Goal: Complete application form

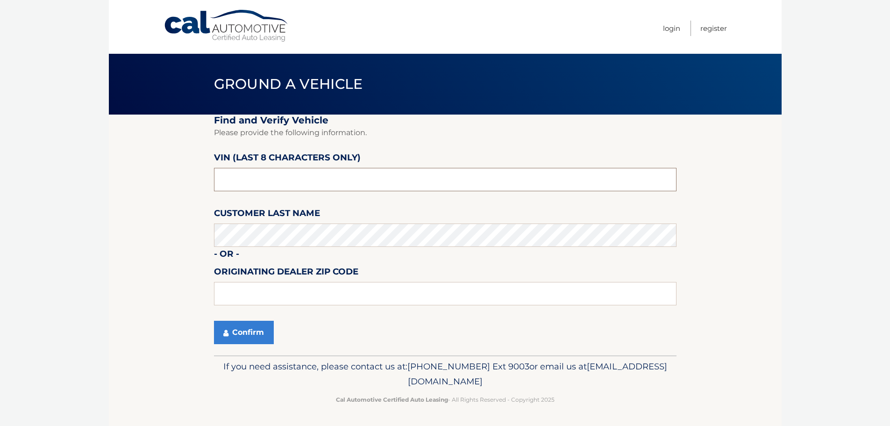
click at [288, 182] on input "text" at bounding box center [445, 179] width 462 height 23
click at [236, 183] on input "text" at bounding box center [445, 179] width 462 height 23
click at [235, 183] on input "text" at bounding box center [445, 179] width 462 height 23
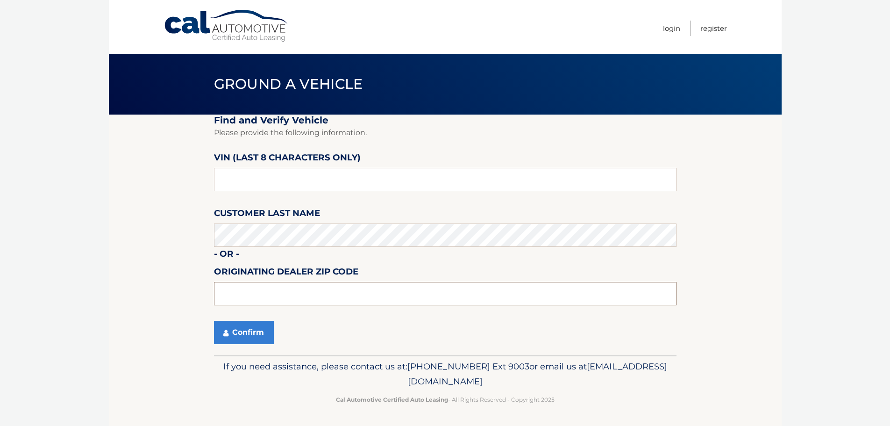
click at [259, 298] on input "text" at bounding box center [445, 293] width 462 height 23
type input "33483"
click at [241, 335] on button "Confirm" at bounding box center [244, 331] width 60 height 23
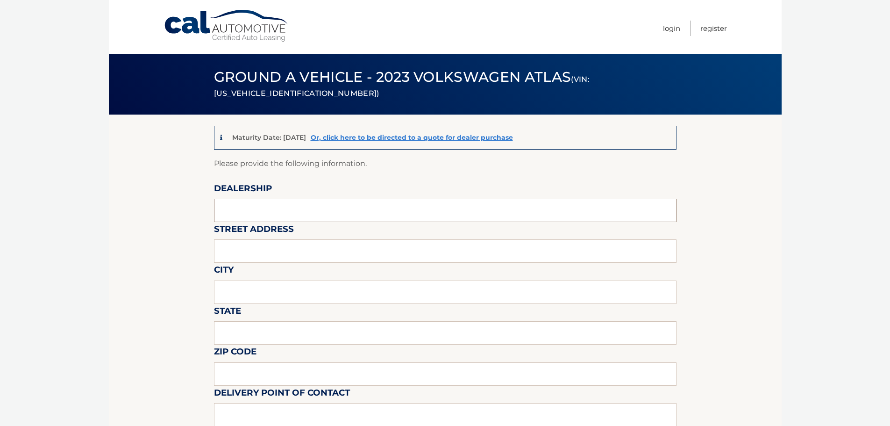
click at [306, 206] on input "text" at bounding box center [445, 210] width 462 height 23
type input "[PERSON_NAME] Volksagen of [GEOGRAPHIC_DATA]"
click at [299, 255] on input "text" at bounding box center [445, 250] width 462 height 23
type input "[STREET_ADDRESS]"
click at [263, 293] on input "text" at bounding box center [445, 291] width 462 height 23
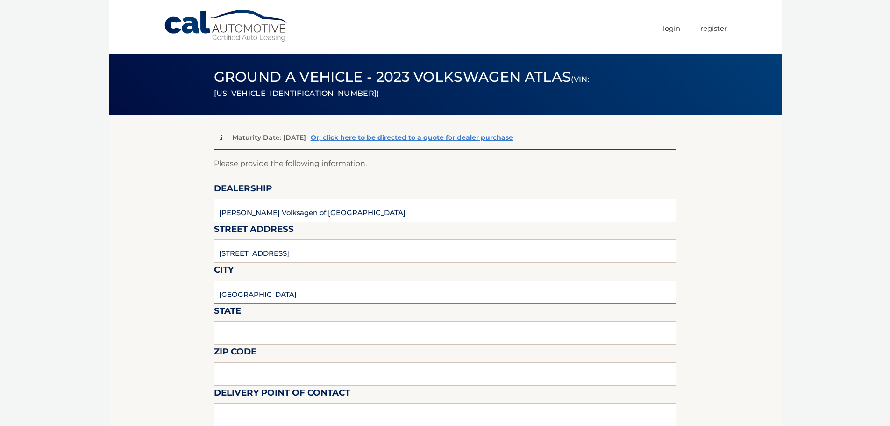
type input "[GEOGRAPHIC_DATA]"
type input "f"
type input "[US_STATE]"
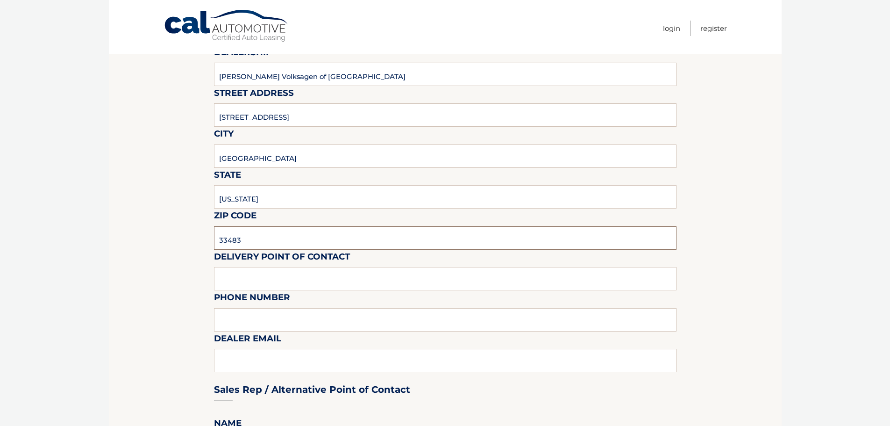
scroll to position [187, 0]
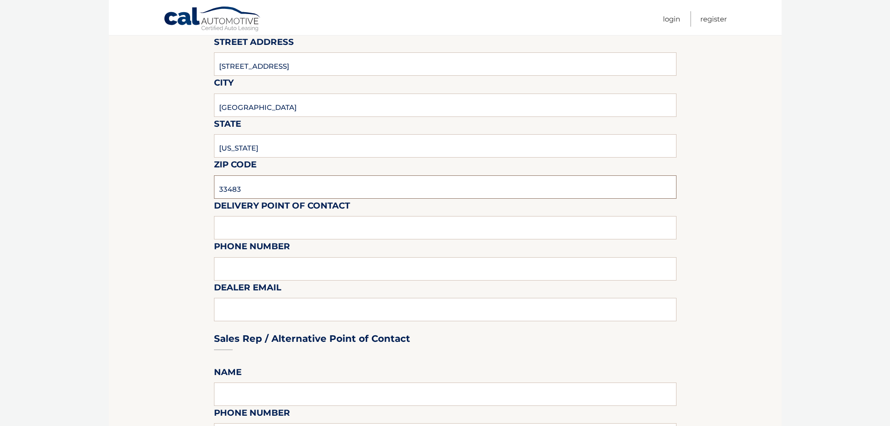
type input "33483"
click at [265, 220] on input "text" at bounding box center [445, 227] width 462 height 23
type input "[PERSON_NAME]"
click at [263, 271] on input "text" at bounding box center [445, 268] width 462 height 23
type input "[PHONE_NUMBER]"
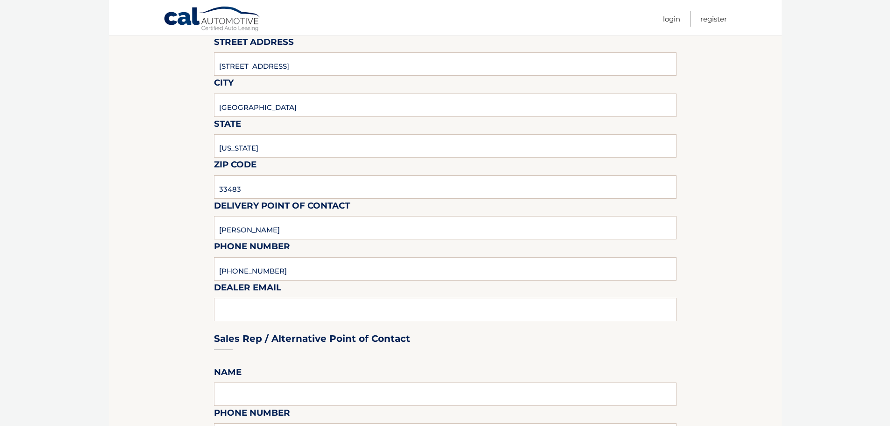
click at [288, 307] on div "Sales Rep / Alternative Point of Contact" at bounding box center [445, 321] width 462 height 66
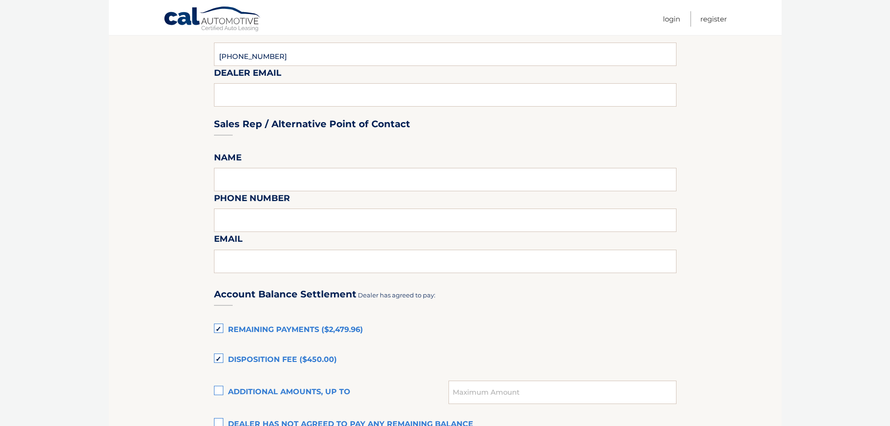
scroll to position [467, 0]
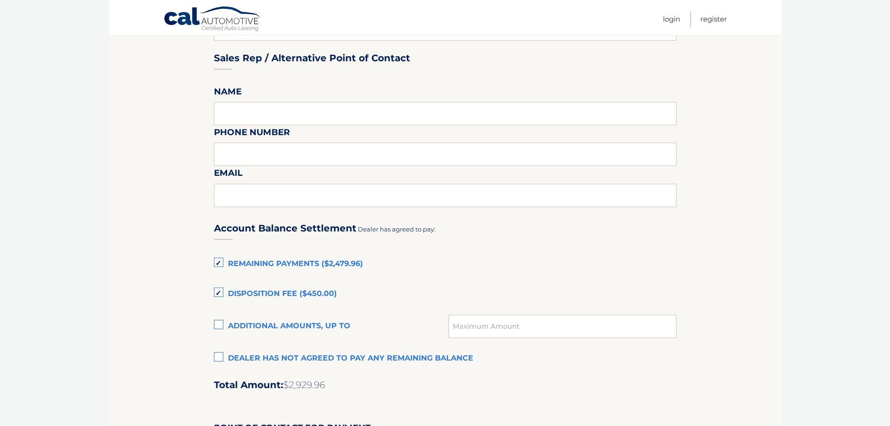
click at [219, 291] on label "Disposition Fee ($450.00)" at bounding box center [445, 293] width 462 height 19
click at [0, 0] on input "Disposition Fee ($450.00)" at bounding box center [0, 0] width 0 height 0
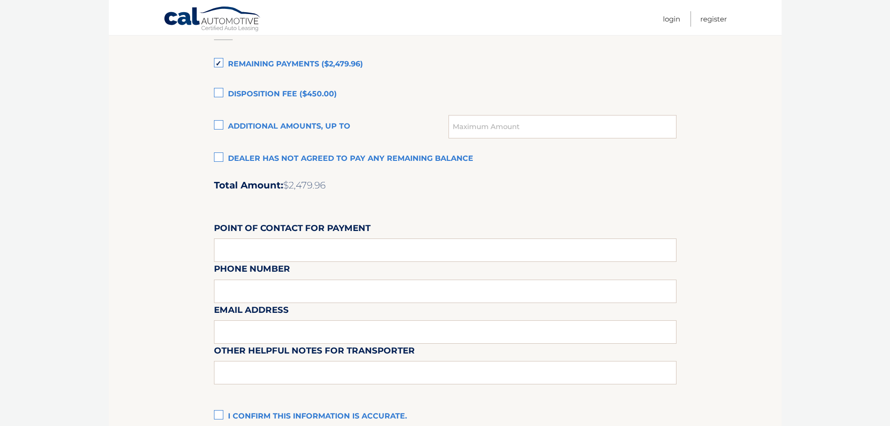
scroll to position [701, 0]
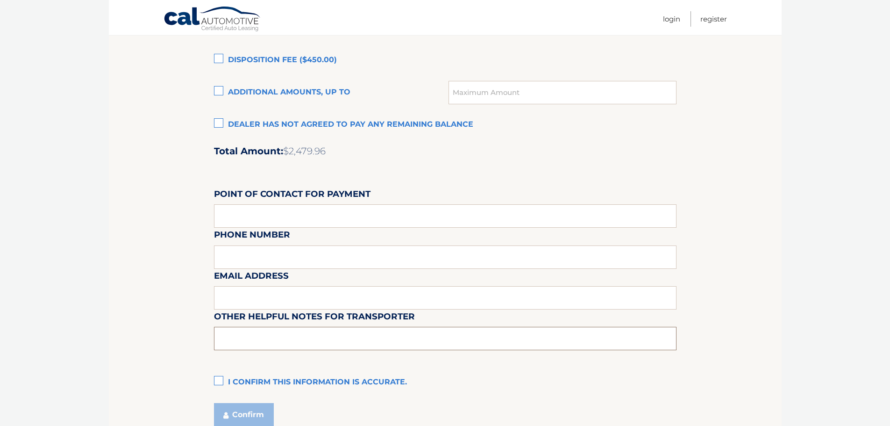
click at [256, 336] on input "text" at bounding box center [445, 338] width 462 height 23
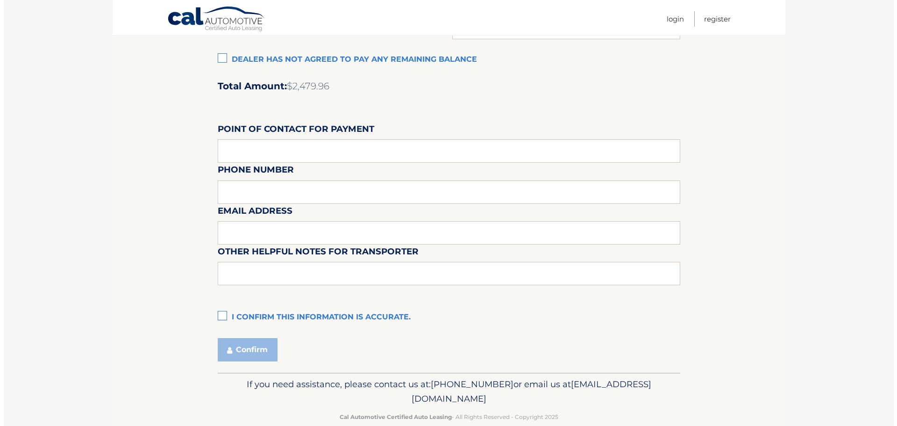
scroll to position [783, 0]
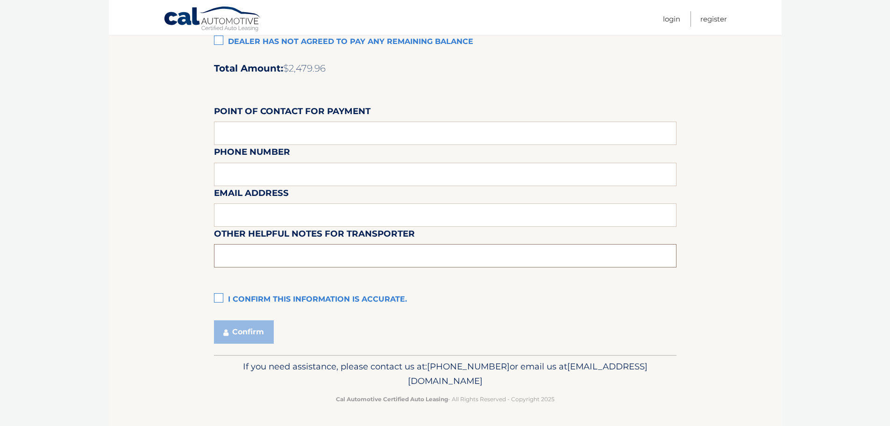
click at [273, 251] on input "text" at bounding box center [445, 255] width 462 height 23
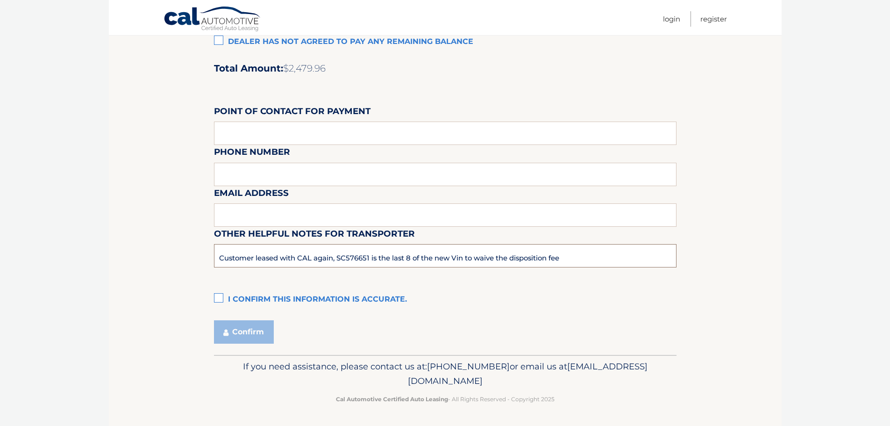
click at [370, 257] on input "Customer leased with CAL again, SC576651 is the last 8 of the new Vin to waive …" at bounding box center [445, 255] width 462 height 23
type input "Customer leased with CAL again, SM038365 is the last 8 of the new Vin to waive …"
click at [221, 300] on label "I confirm this information is accurate." at bounding box center [445, 299] width 462 height 19
click at [0, 0] on input "I confirm this information is accurate." at bounding box center [0, 0] width 0 height 0
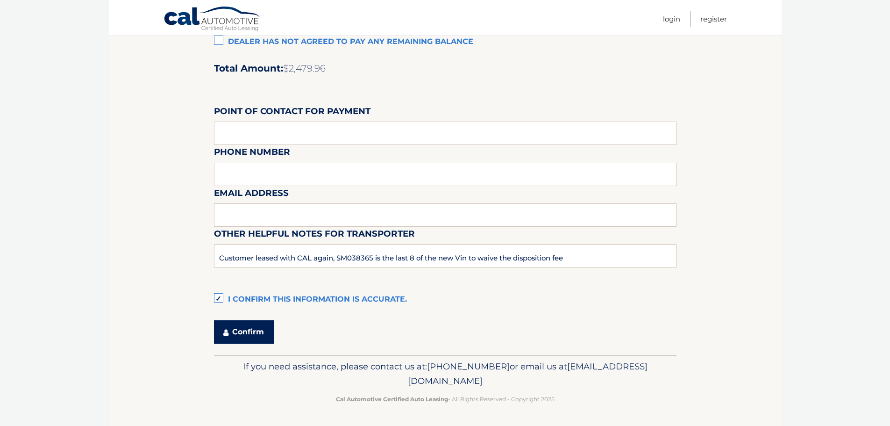
click at [250, 333] on button "Confirm" at bounding box center [244, 331] width 60 height 23
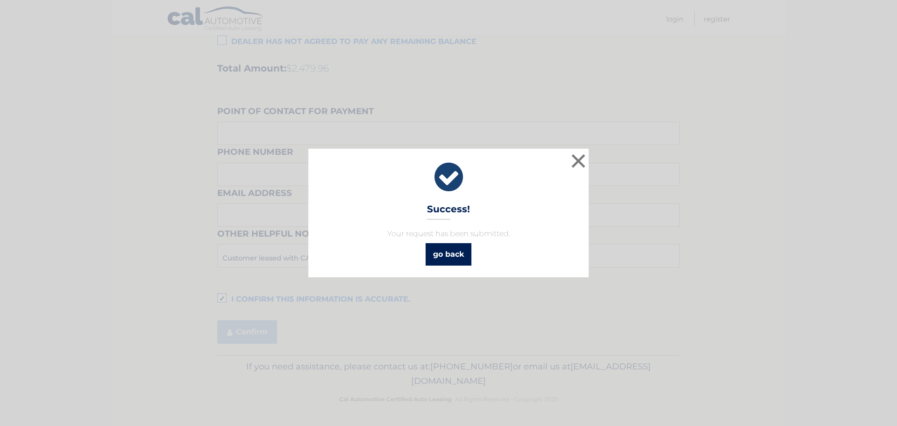
click at [447, 258] on link "go back" at bounding box center [449, 254] width 46 height 22
